Goal: Task Accomplishment & Management: Manage account settings

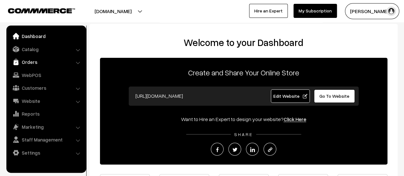
click at [34, 64] on link "Orders" at bounding box center [46, 62] width 76 height 12
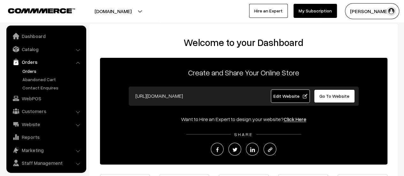
click at [27, 69] on link "Orders" at bounding box center [52, 71] width 63 height 7
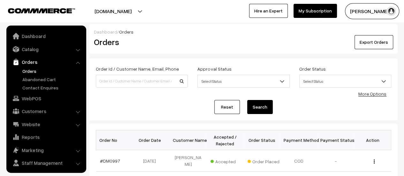
scroll to position [15, 0]
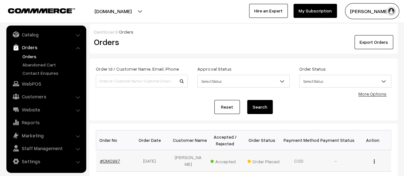
click at [110, 158] on link "#DM0997" at bounding box center [110, 160] width 20 height 5
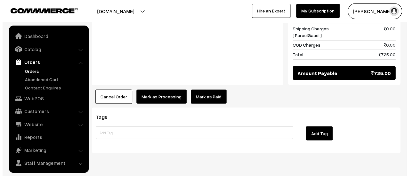
scroll to position [15, 0]
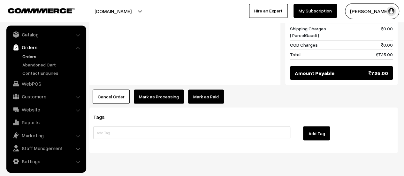
click at [162, 89] on button "Mark as Processing" at bounding box center [159, 96] width 50 height 14
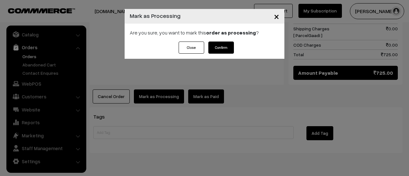
click at [220, 46] on button "Confirm" at bounding box center [221, 48] width 26 height 12
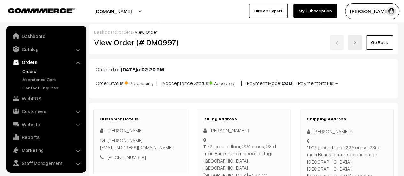
scroll to position [15, 0]
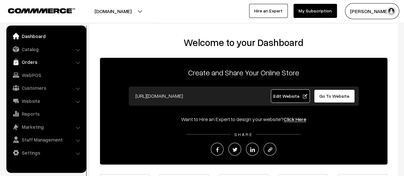
click at [27, 62] on link "Orders" at bounding box center [46, 62] width 76 height 12
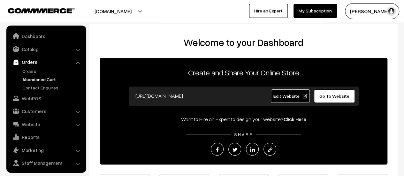
click at [30, 79] on link "Abandoned Cart" at bounding box center [52, 79] width 63 height 7
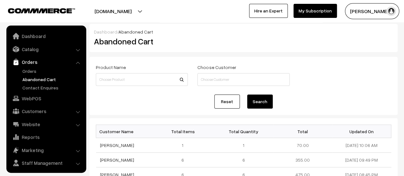
scroll to position [15, 0]
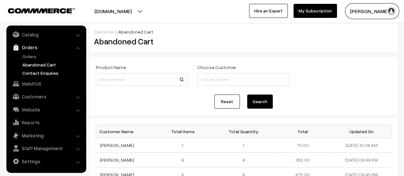
click at [33, 72] on link "Contact Enquires" at bounding box center [52, 73] width 63 height 7
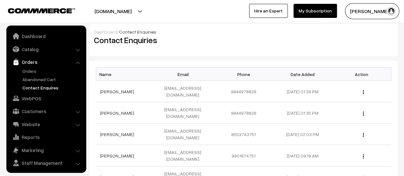
scroll to position [15, 0]
